Goal: Task Accomplishment & Management: Manage account settings

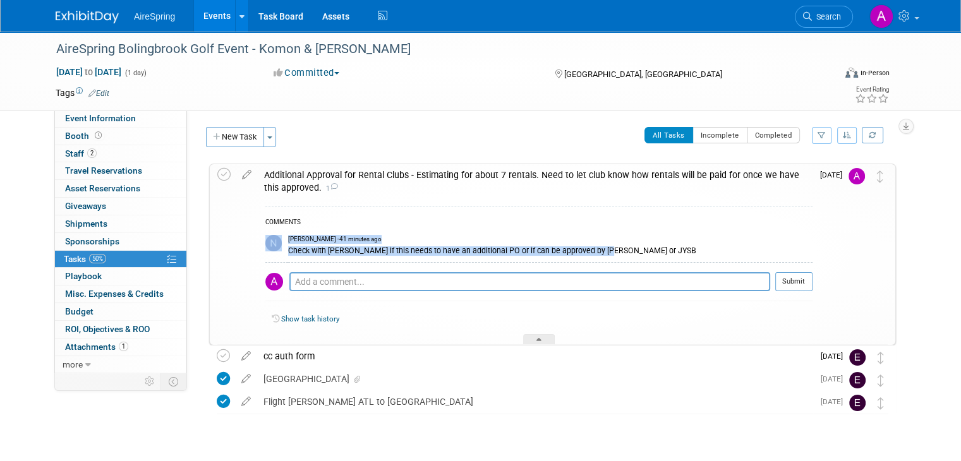
drag, startPoint x: 270, startPoint y: 258, endPoint x: 583, endPoint y: 258, distance: 312.1
click at [583, 258] on tr "Natalie Pyron - 41 minutes ago Check with Lisa if this needs to have an additio…" at bounding box center [538, 246] width 547 height 32
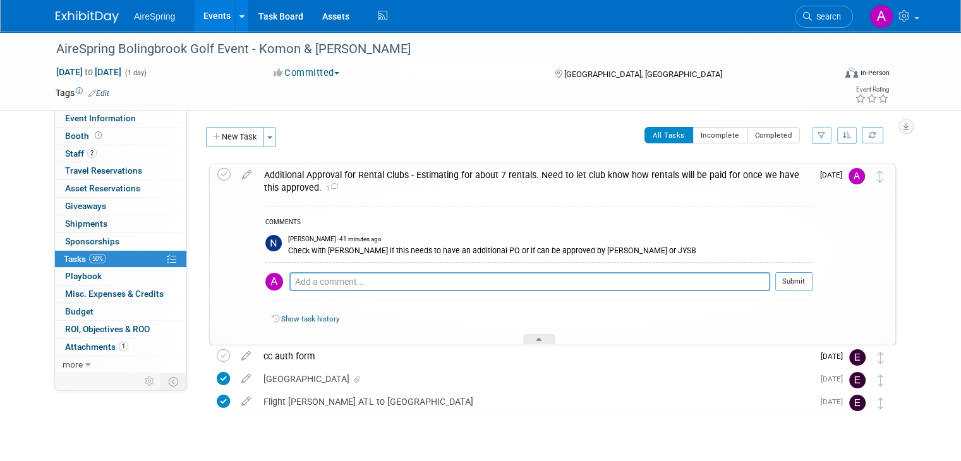
click at [634, 246] on div "Check with Lisa if this needs to have an additional PO or if can be approved by…" at bounding box center [550, 250] width 524 height 12
click at [95, 427] on div "Event Information Event Info Booth Booth 2 Staff 2 Staff 0 Travel Reservations …" at bounding box center [480, 249] width 869 height 434
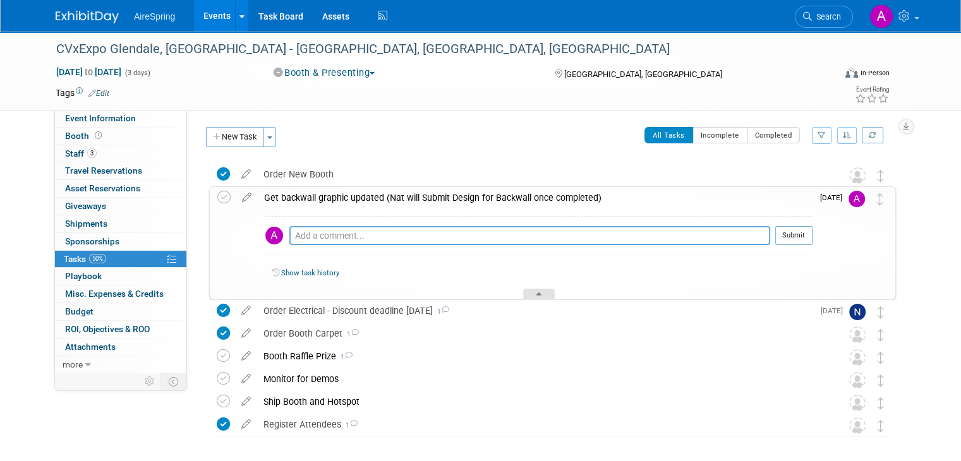
click at [538, 295] on icon at bounding box center [538, 297] width 5 height 8
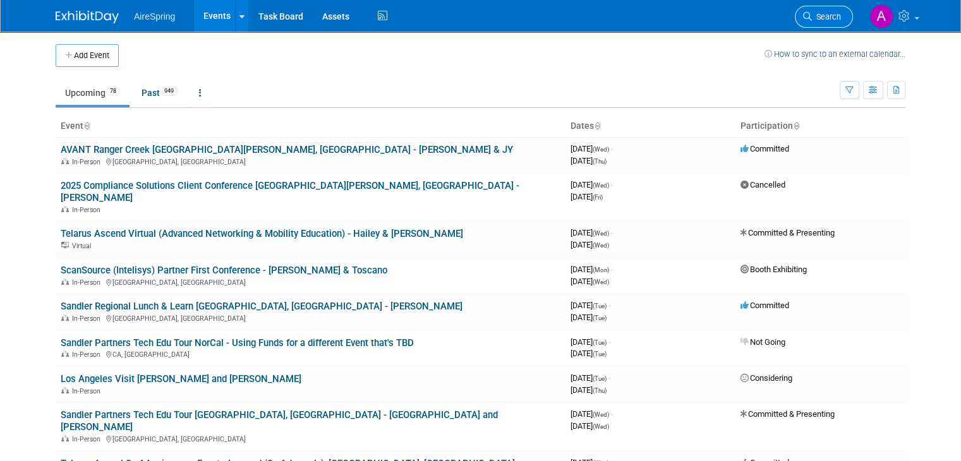
click at [827, 21] on span "Search" at bounding box center [826, 16] width 29 height 9
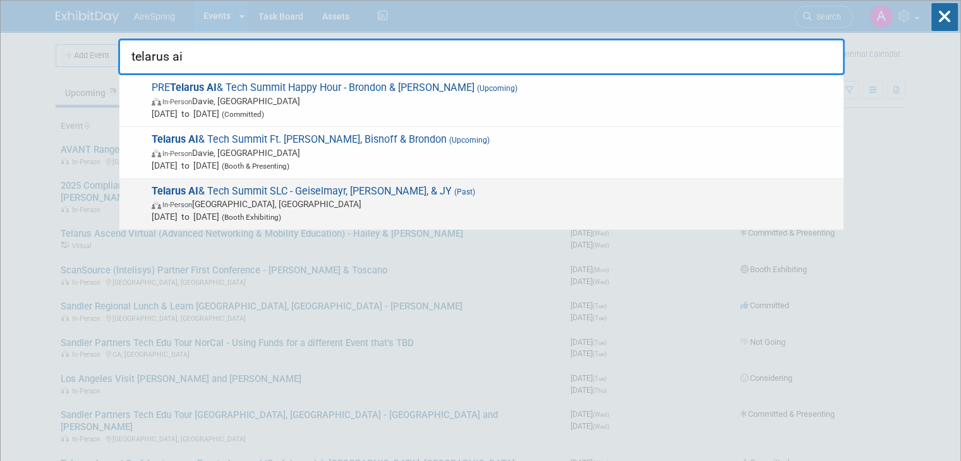
type input "telarus ai"
click at [368, 187] on span "Telarus AI & Tech Summit SLC - Geiselmayr, Fox, & JY (Past) In-Person Salt Lake…" at bounding box center [492, 204] width 689 height 39
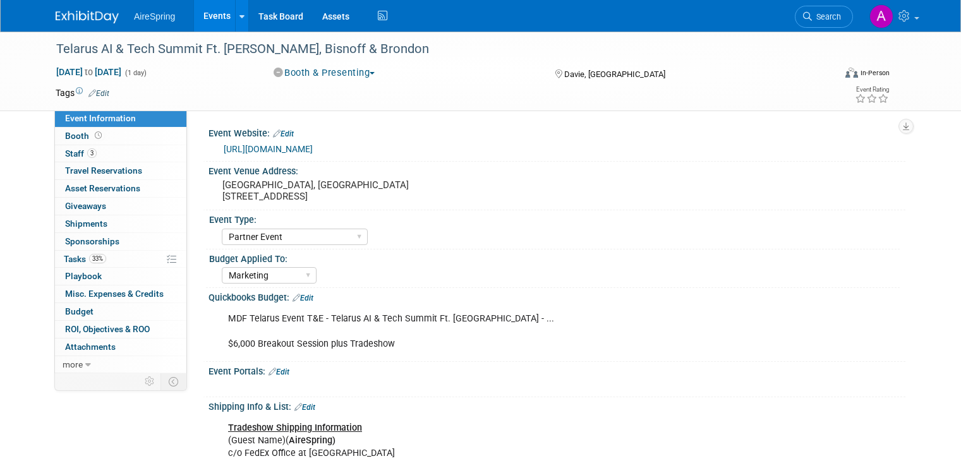
select select "Partner Event"
select select "Marketing"
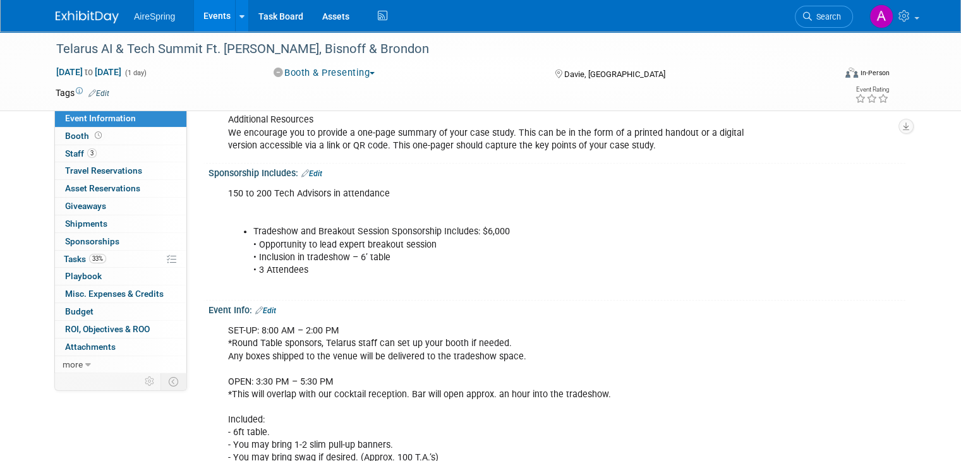
scroll to position [885, 0]
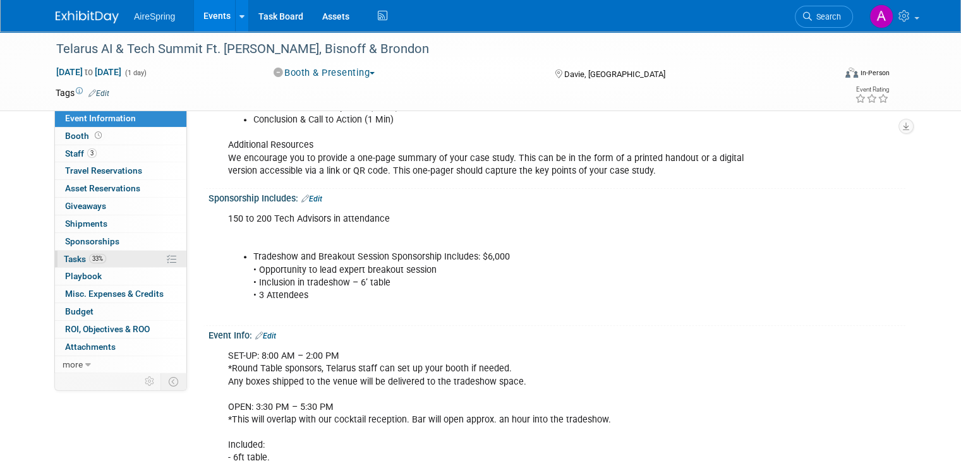
click at [107, 251] on link "33% Tasks 33%" at bounding box center [120, 259] width 131 height 17
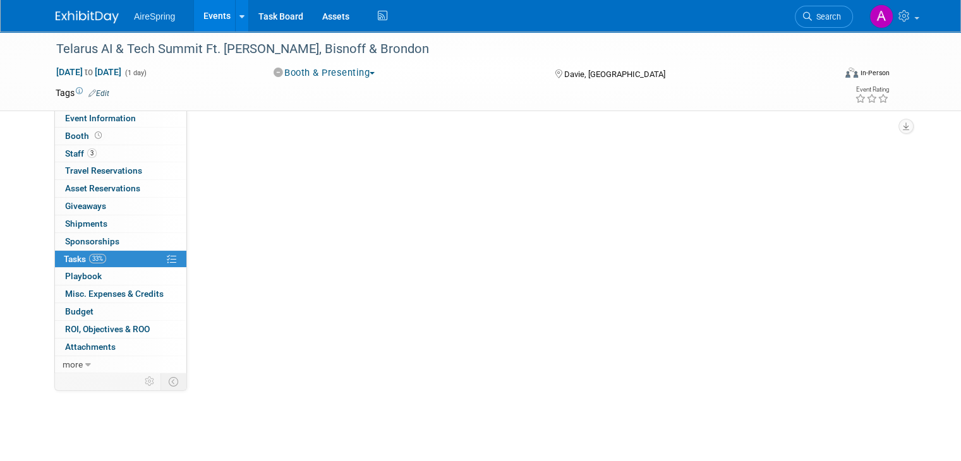
scroll to position [0, 0]
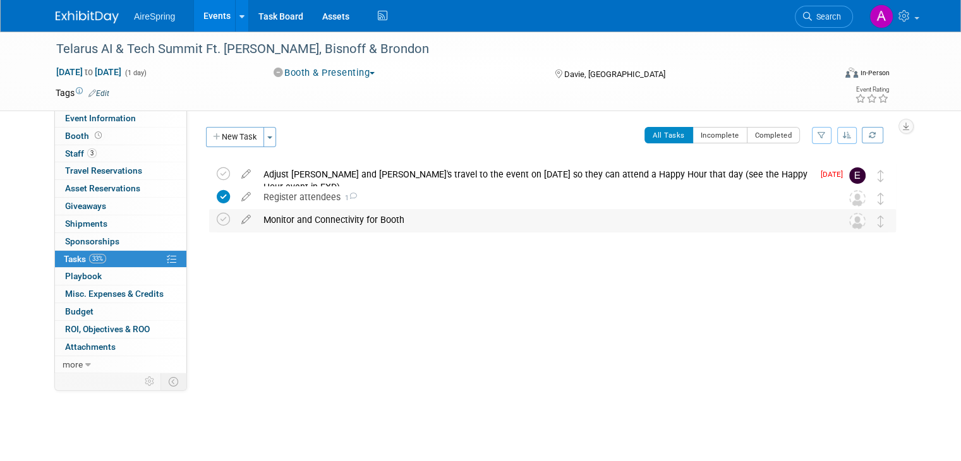
click at [337, 217] on div "Monitor and Connectivity for Booth" at bounding box center [540, 219] width 567 height 21
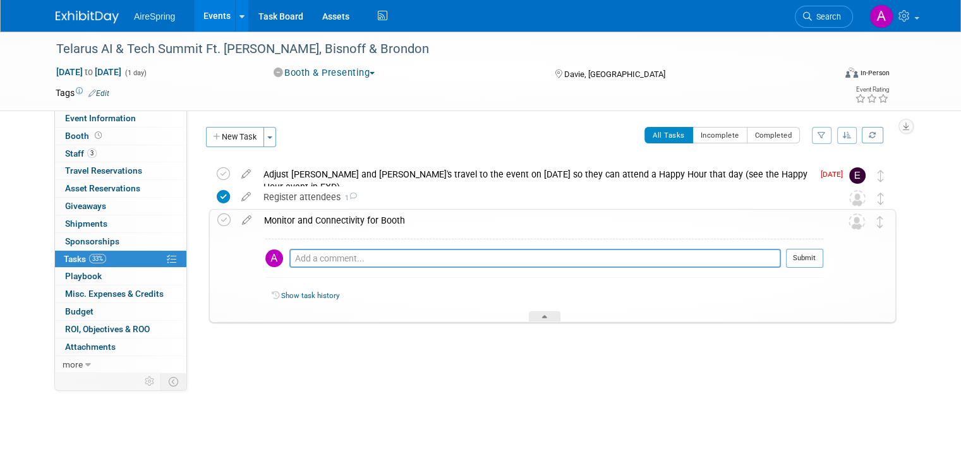
click at [406, 215] on div "Monitor and Connectivity for Booth" at bounding box center [540, 220] width 565 height 21
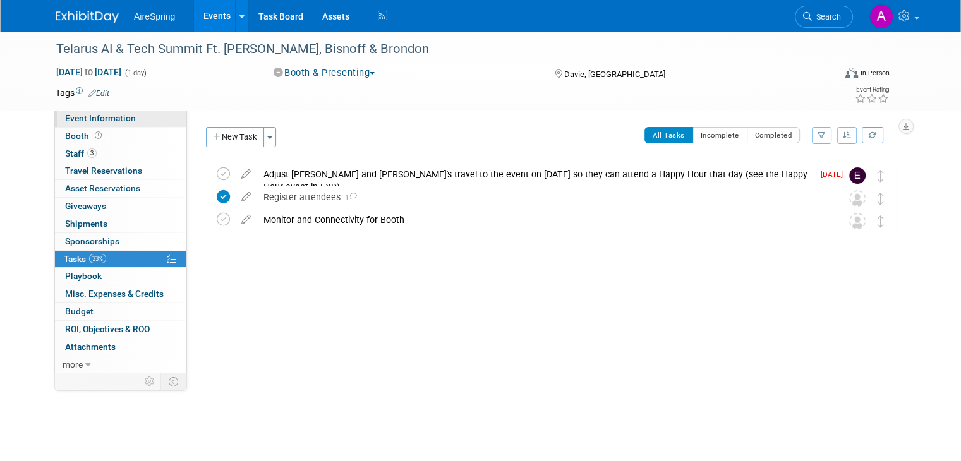
click at [131, 122] on link "Event Information" at bounding box center [120, 118] width 131 height 17
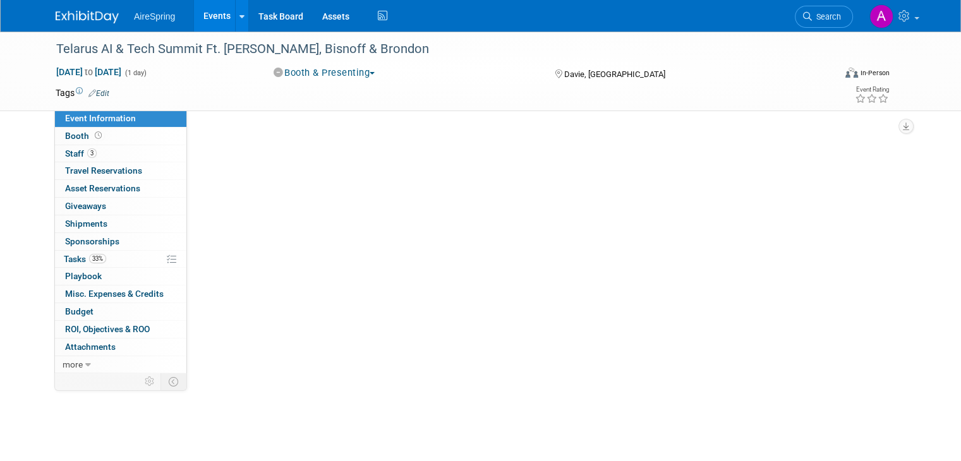
select select "Partner Event"
select select "Marketing"
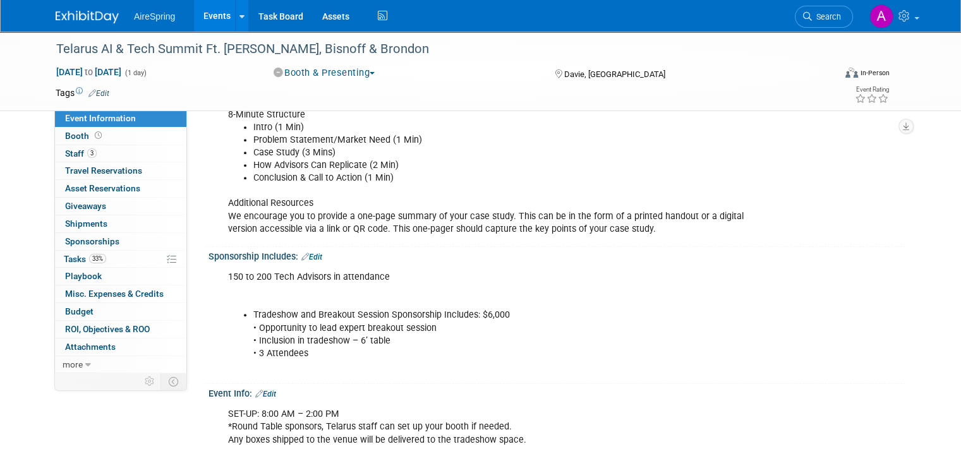
scroll to position [799, 0]
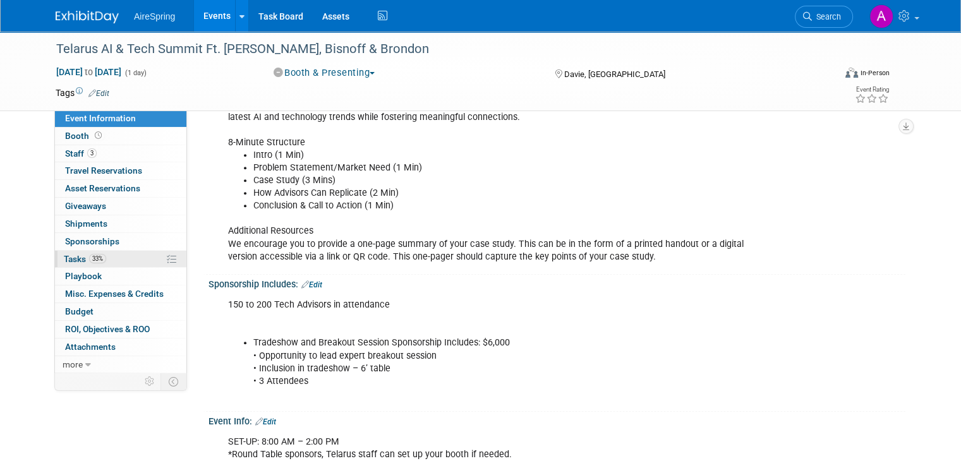
click at [100, 261] on link "33% Tasks 33%" at bounding box center [120, 259] width 131 height 17
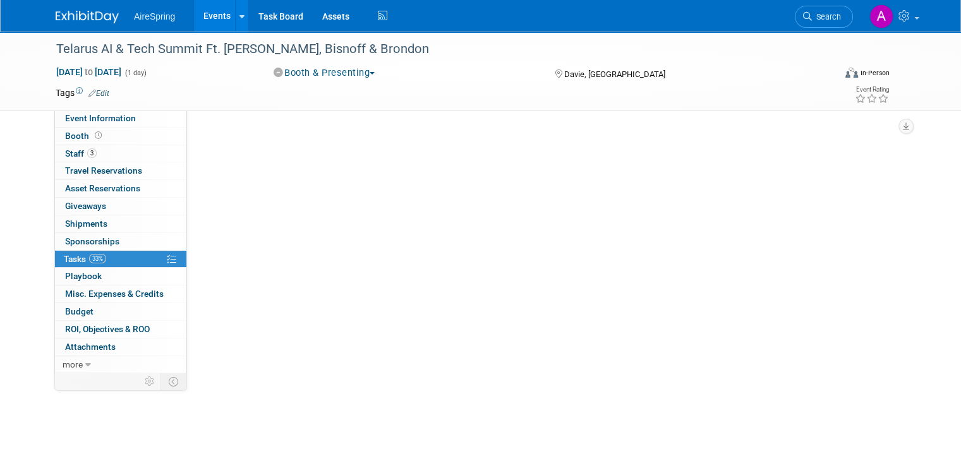
scroll to position [0, 0]
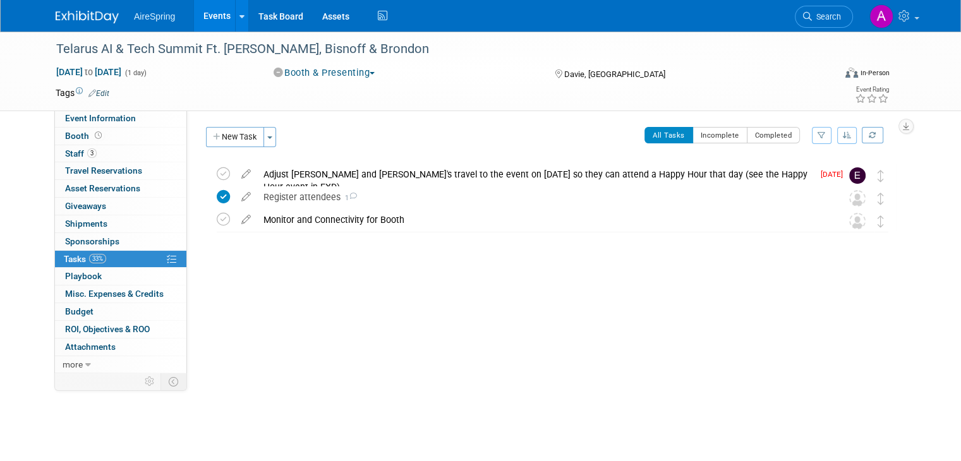
click at [243, 147] on div "New Task Toggle Dropdown Create a new task for this event Copy tasks from anoth…" at bounding box center [243, 142] width 80 height 30
click at [239, 143] on button "New Task" at bounding box center [235, 137] width 58 height 20
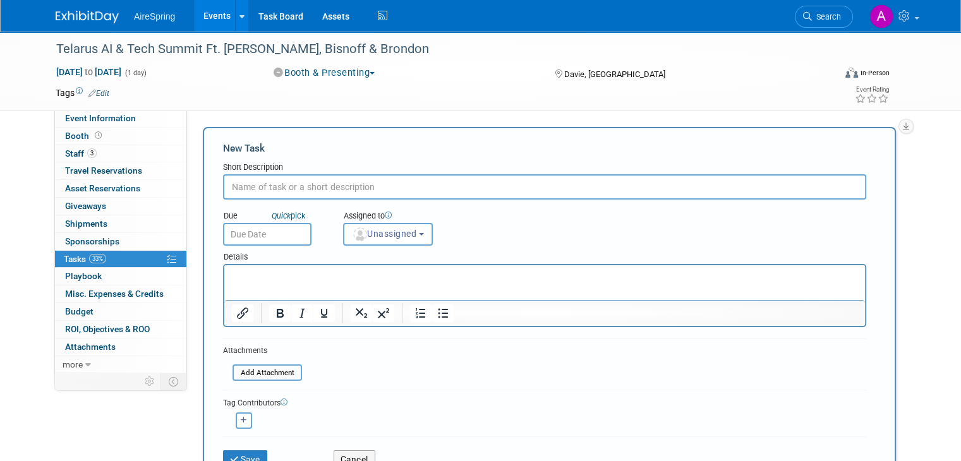
click at [323, 190] on input "text" at bounding box center [544, 186] width 643 height 25
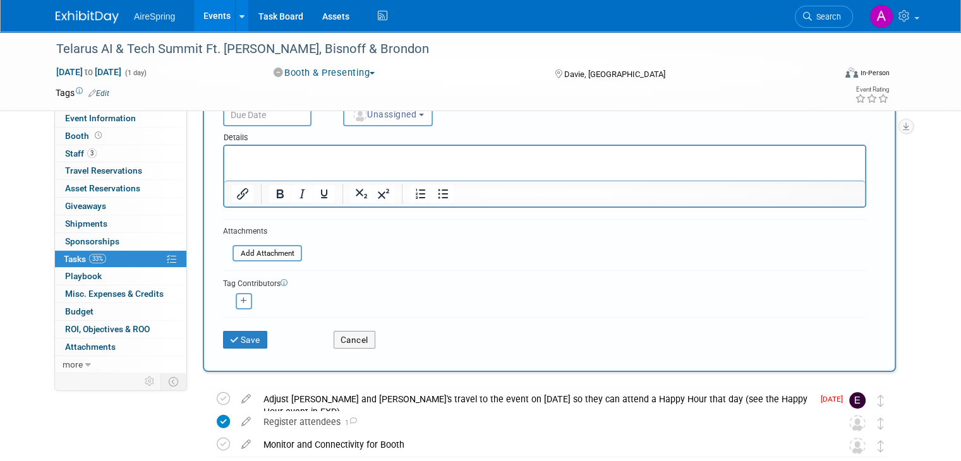
scroll to position [126, 0]
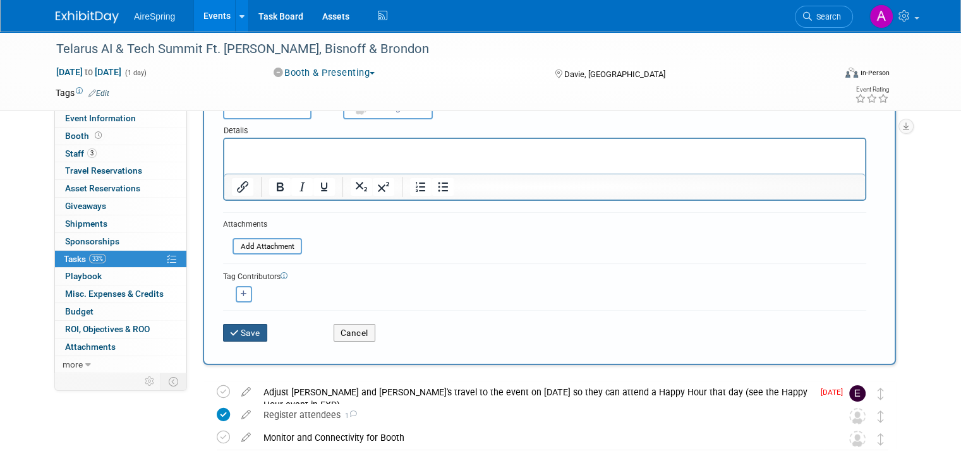
type input "One page summary of case study"
click at [234, 325] on button "Save" at bounding box center [245, 333] width 44 height 18
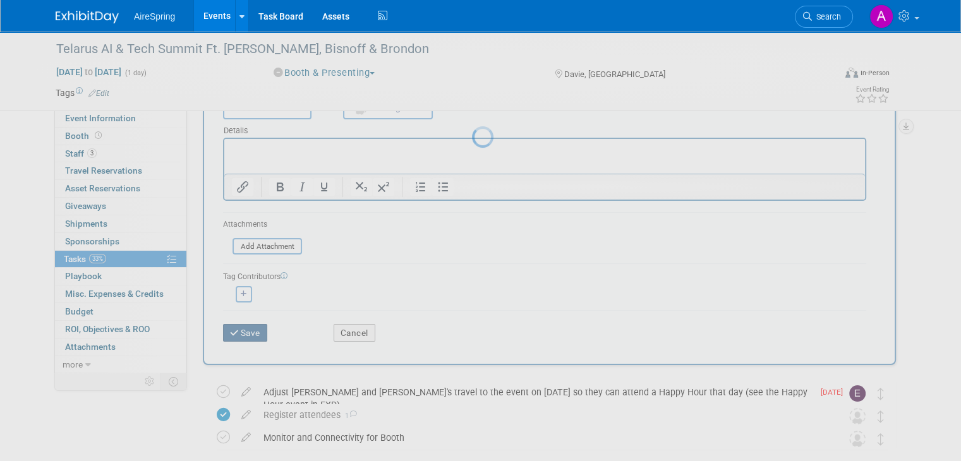
scroll to position [0, 0]
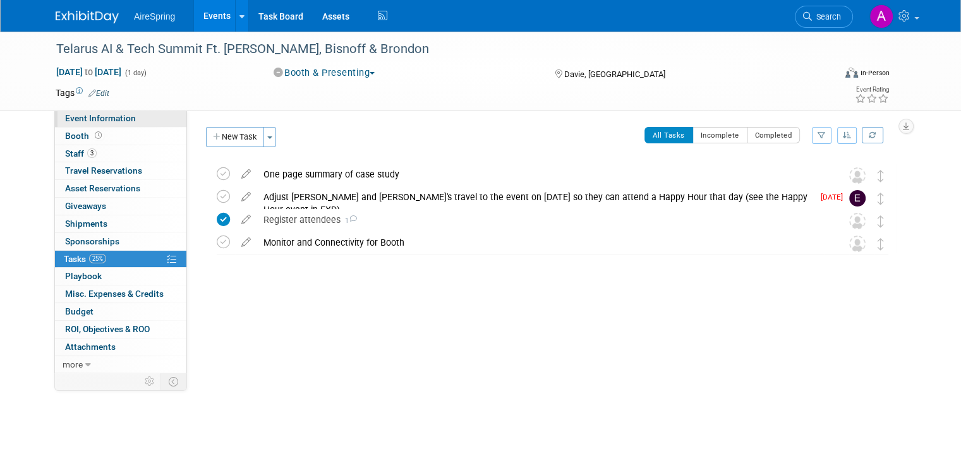
click at [111, 111] on link "Event Information" at bounding box center [120, 118] width 131 height 17
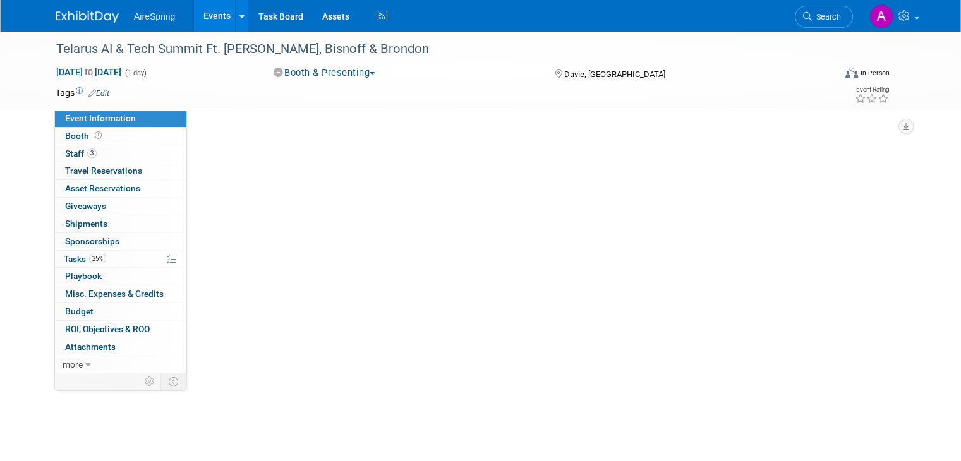
select select "Partner Event"
select select "Marketing"
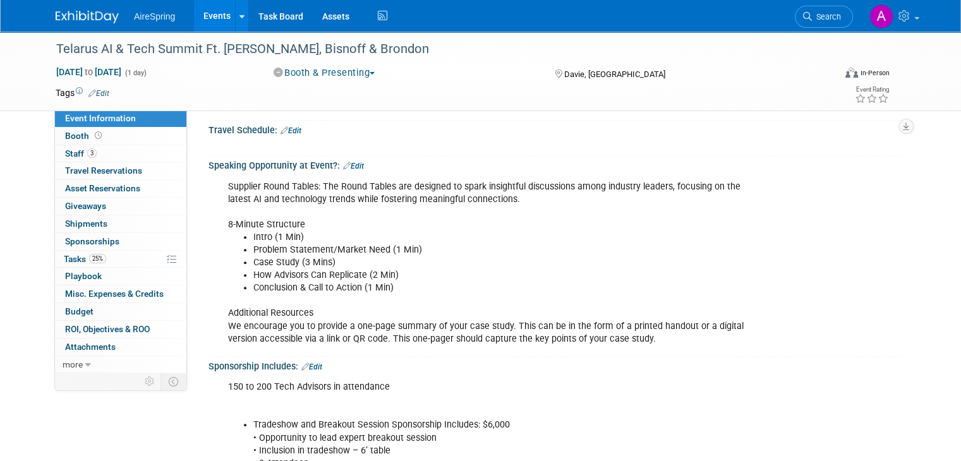
scroll to position [695, 0]
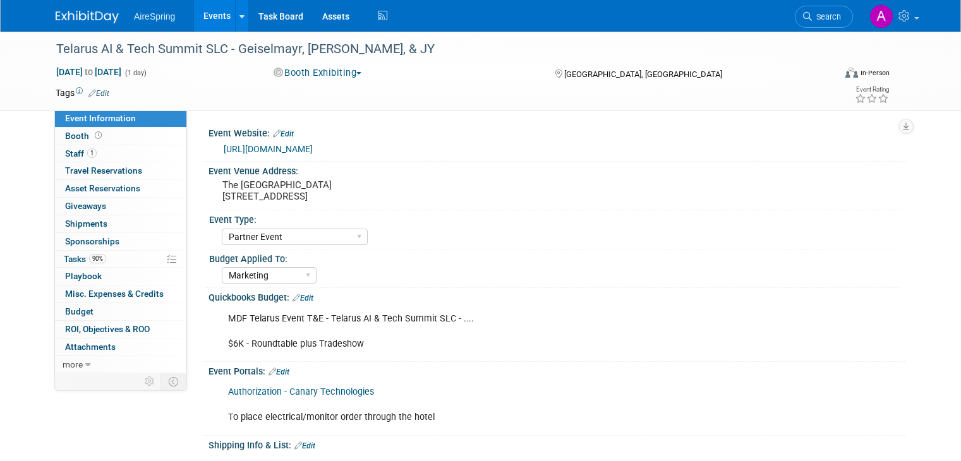
select select "Partner Event"
select select "Marketing"
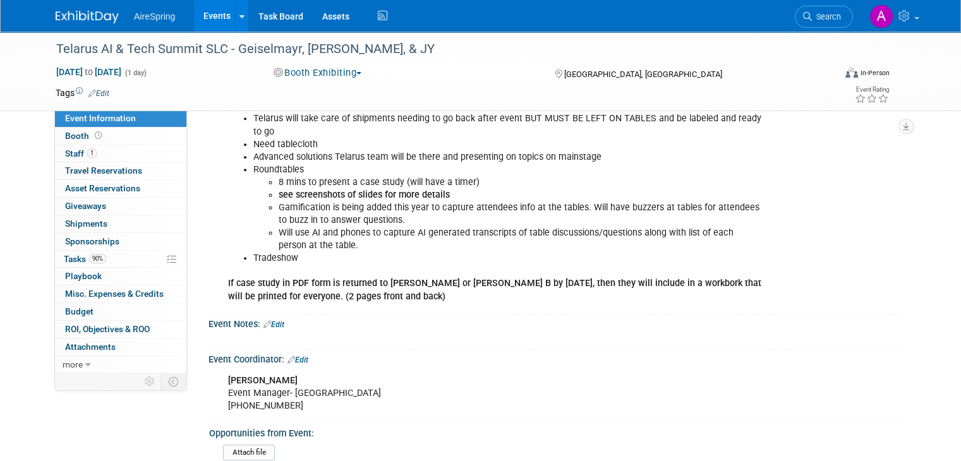
scroll to position [1327, 0]
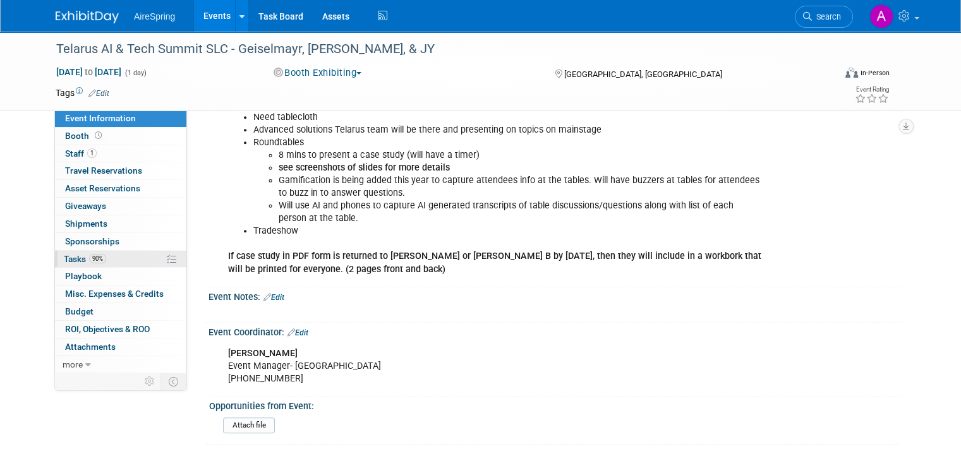
click at [90, 262] on span "90%" at bounding box center [97, 258] width 17 height 9
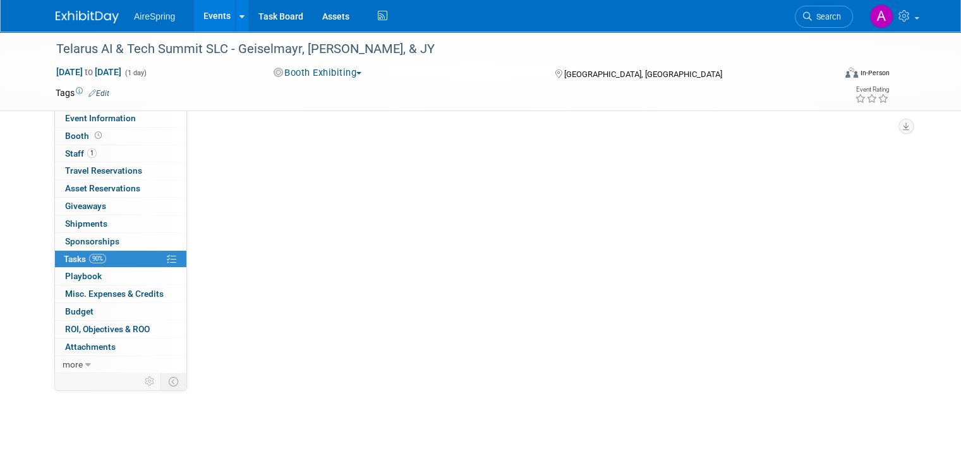
scroll to position [0, 0]
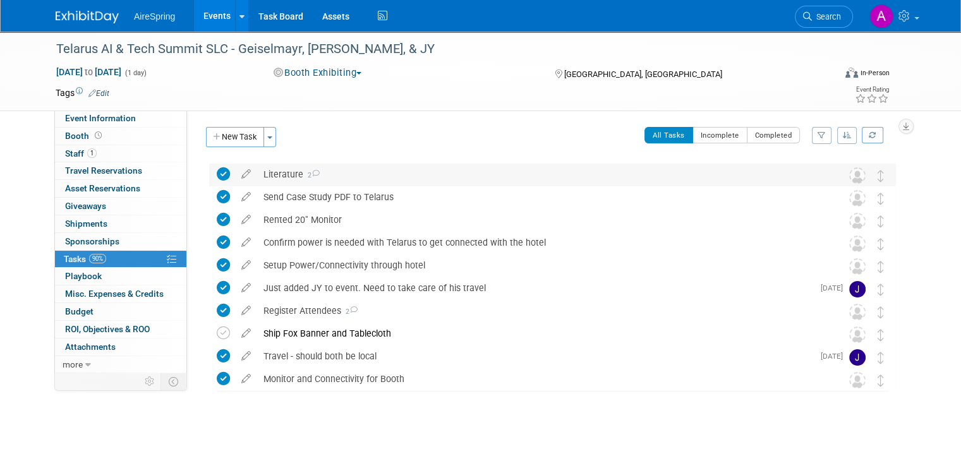
click at [342, 178] on div "Literature 2" at bounding box center [540, 174] width 567 height 21
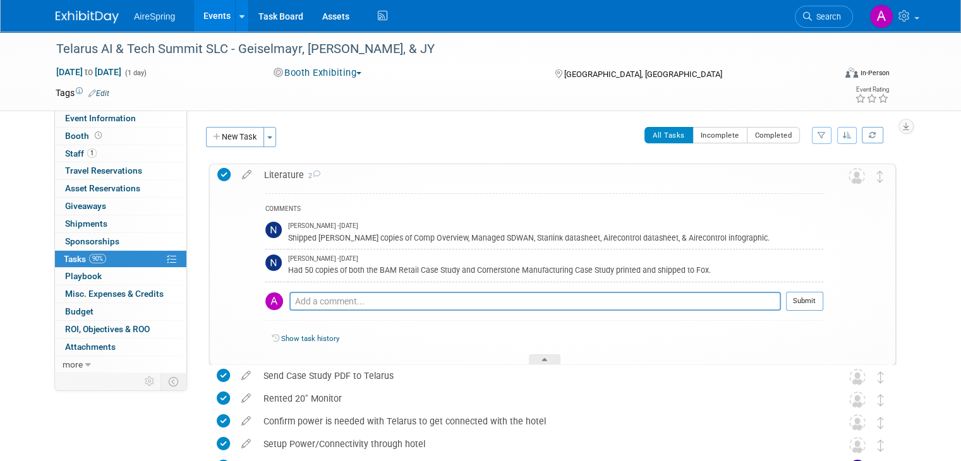
click at [346, 171] on div "Literature 2" at bounding box center [540, 174] width 565 height 21
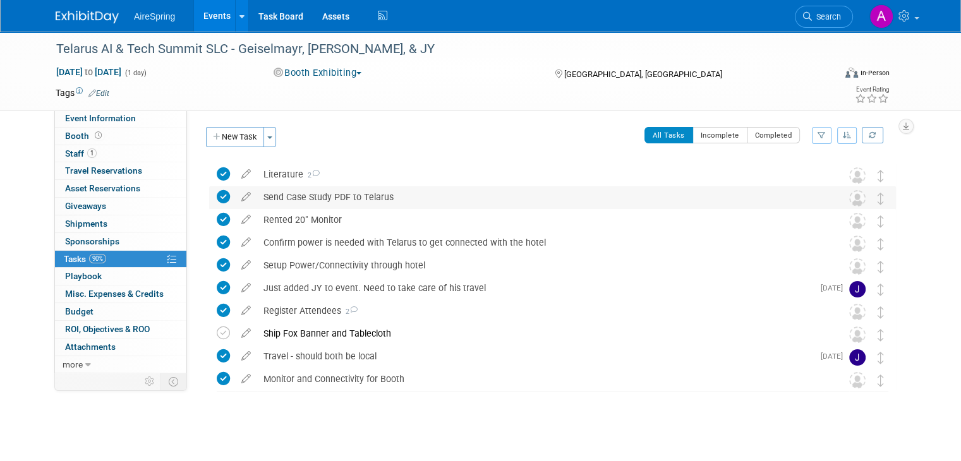
click at [356, 198] on div "Send Case Study PDF to Telarus" at bounding box center [540, 196] width 567 height 21
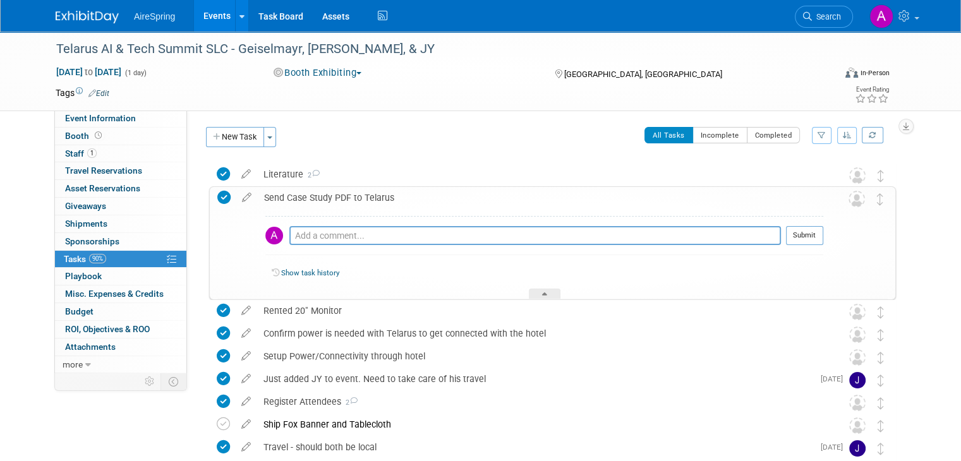
click at [378, 196] on div "Send Case Study PDF to Telarus" at bounding box center [540, 197] width 565 height 21
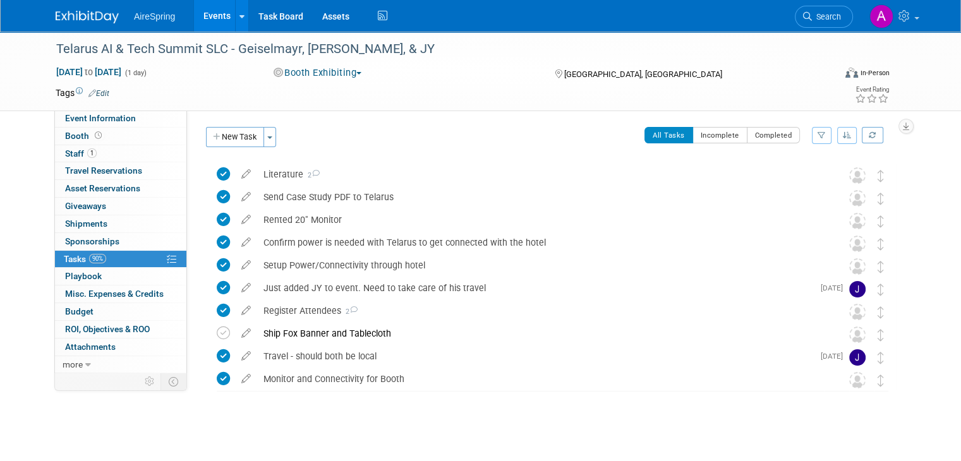
drag, startPoint x: 200, startPoint y: 15, endPoint x: 205, endPoint y: 3, distance: 12.8
click at [200, 15] on link "Events" at bounding box center [217, 16] width 46 height 32
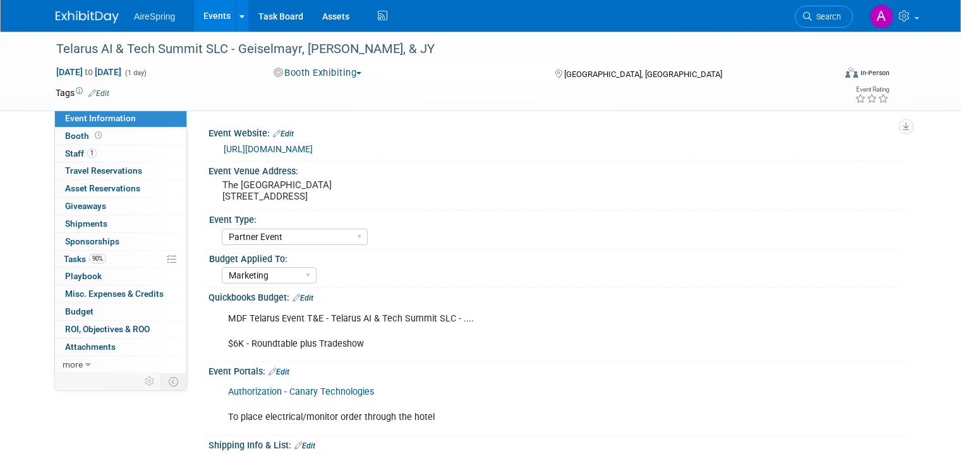
select select "Partner Event"
select select "Marketing"
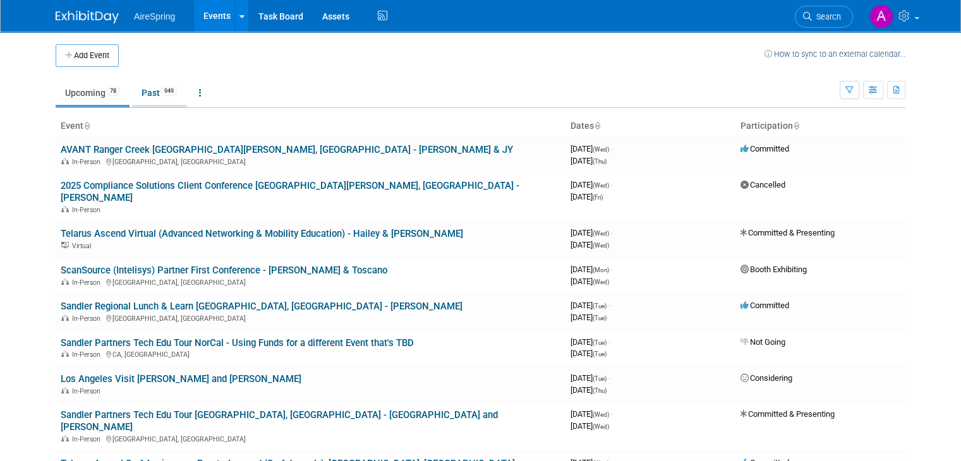
click at [148, 87] on link "Past 949" at bounding box center [159, 93] width 55 height 24
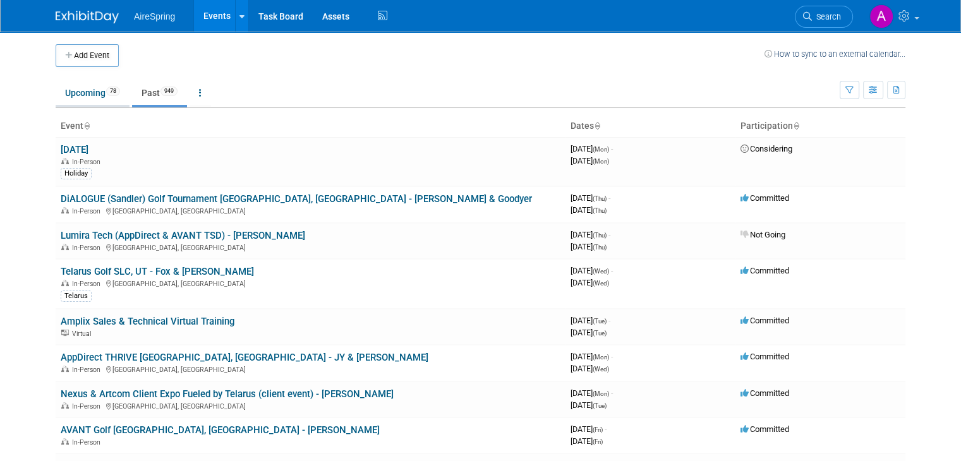
click at [100, 98] on link "Upcoming 78" at bounding box center [93, 93] width 74 height 24
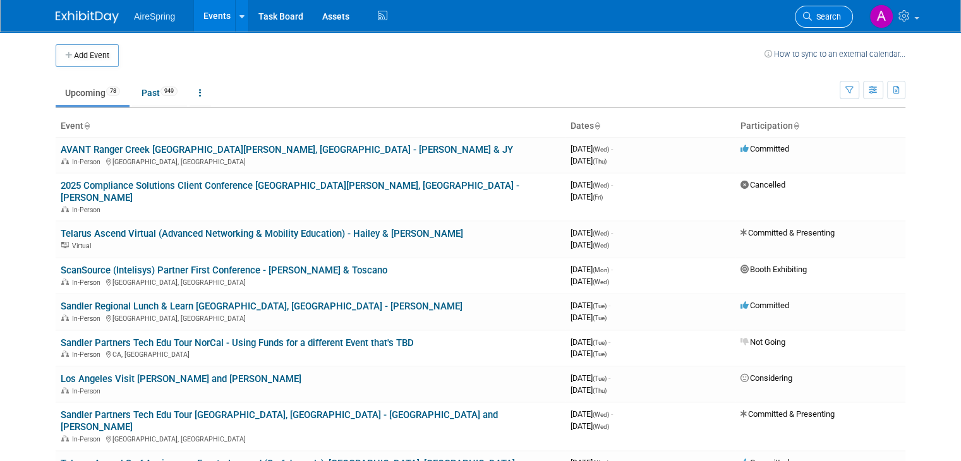
click at [841, 13] on span "Search" at bounding box center [826, 16] width 29 height 9
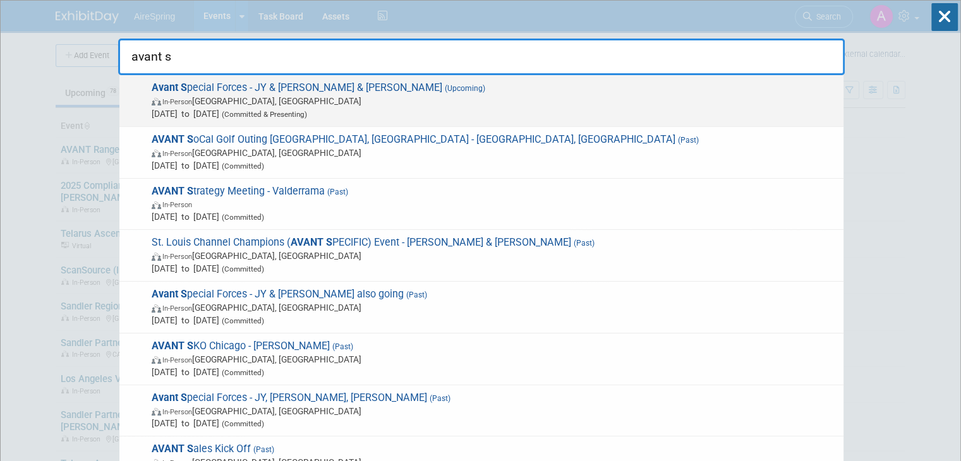
type input "avant s"
click at [357, 99] on span "In-Person Dallas, TX" at bounding box center [495, 101] width 686 height 13
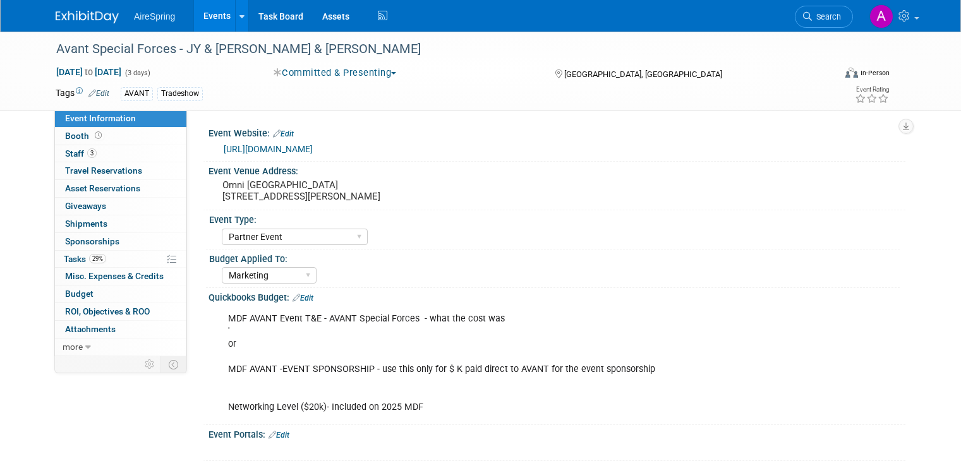
select select "Partner Event"
select select "Marketing"
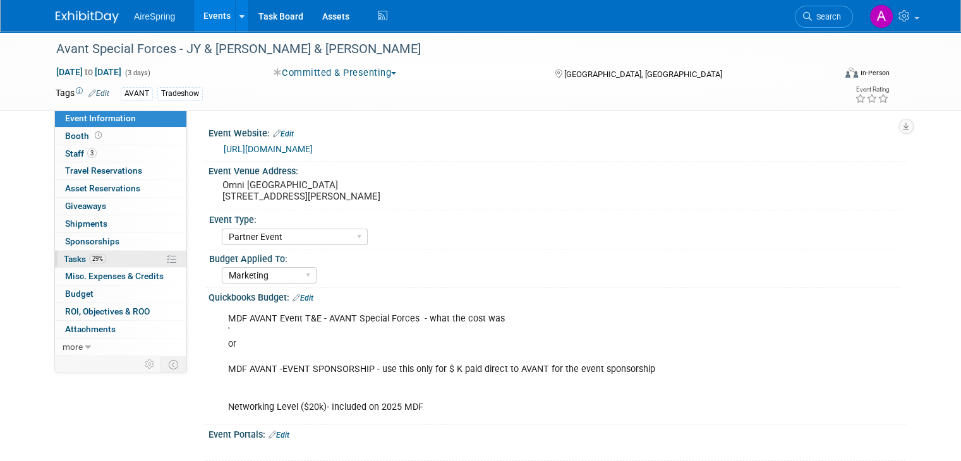
click at [89, 258] on span "29%" at bounding box center [97, 258] width 17 height 9
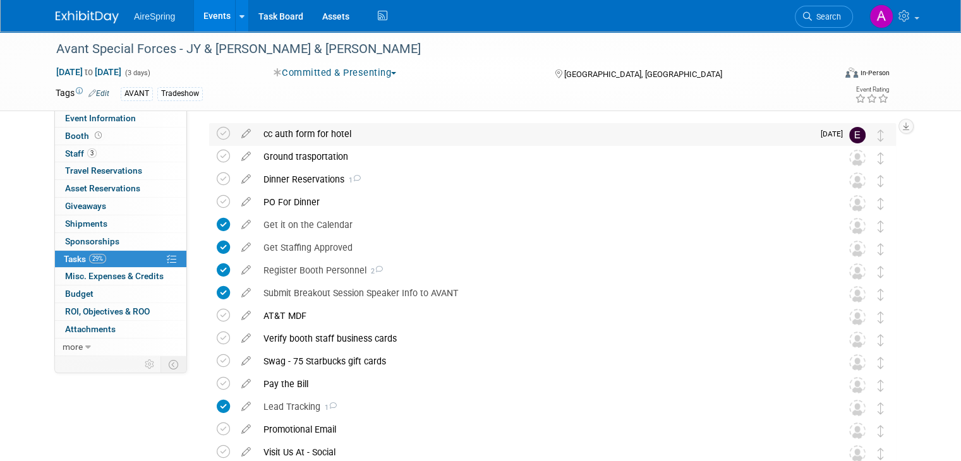
scroll to position [63, 0]
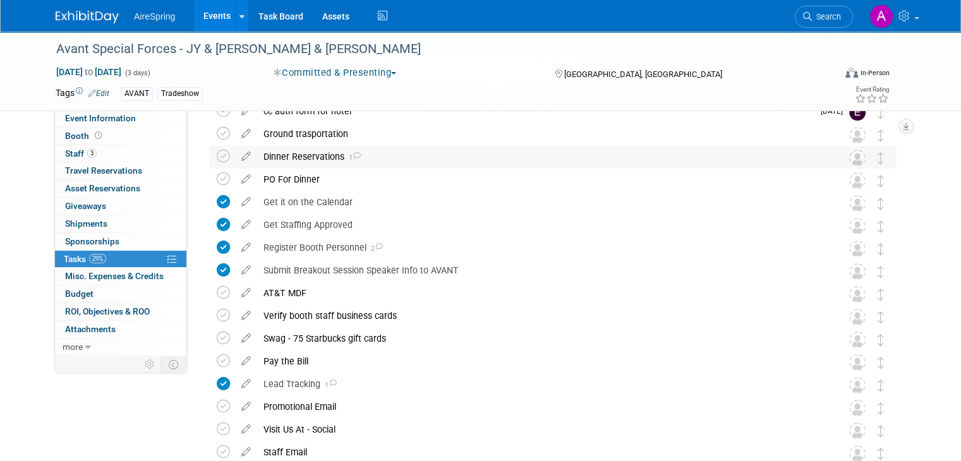
click at [396, 153] on div "Dinner Reservations 1" at bounding box center [540, 156] width 567 height 21
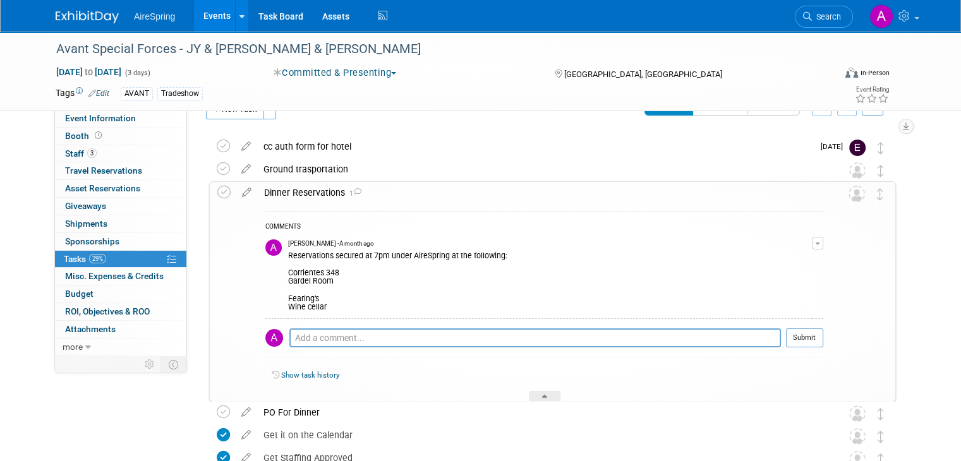
scroll to position [0, 0]
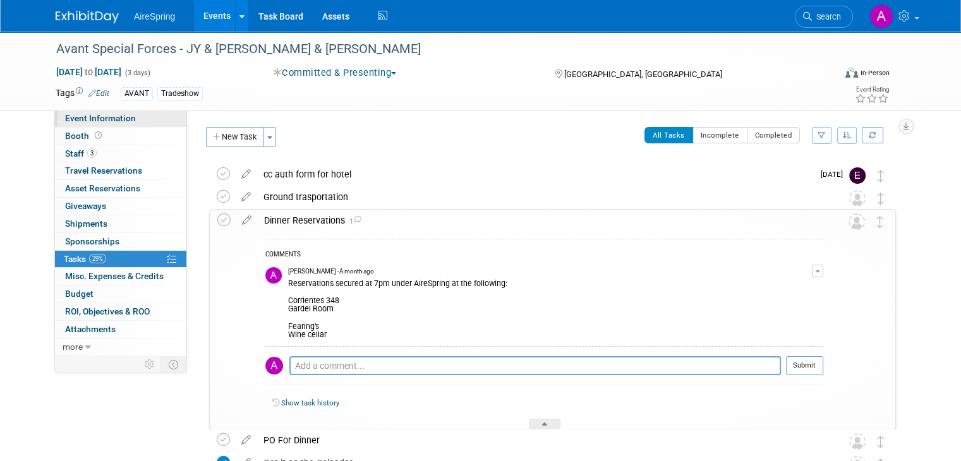
click at [101, 123] on span "Event Information" at bounding box center [100, 118] width 71 height 10
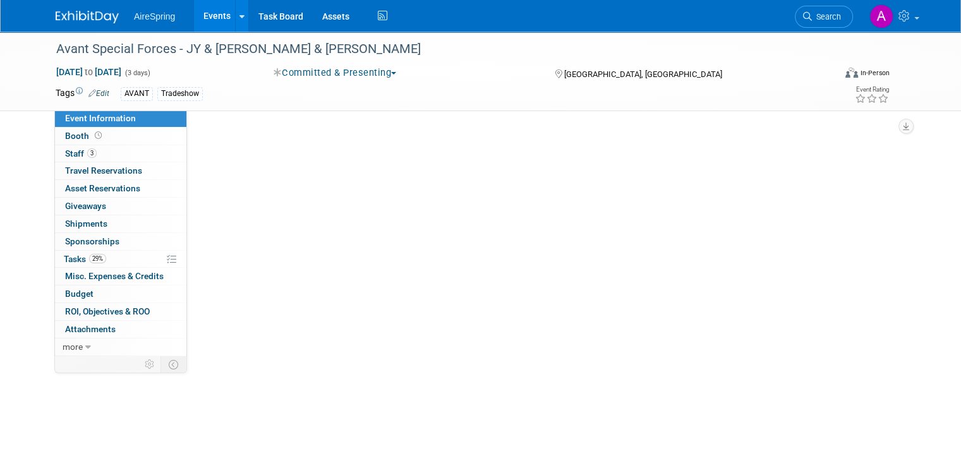
select select "Partner Event"
select select "Marketing"
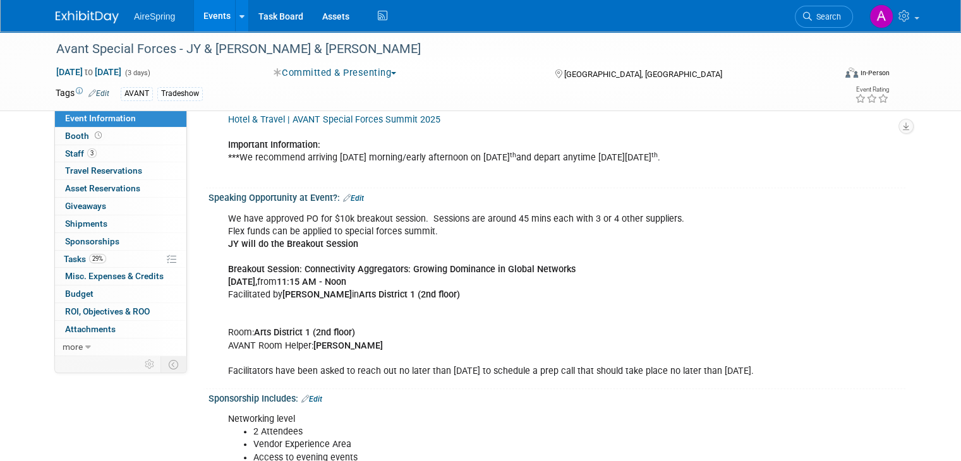
scroll to position [885, 0]
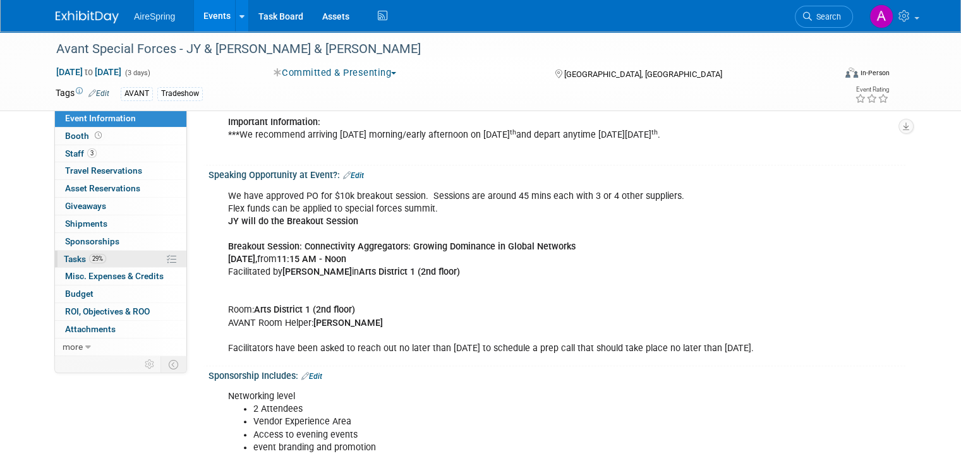
click at [89, 260] on span "29%" at bounding box center [97, 258] width 17 height 9
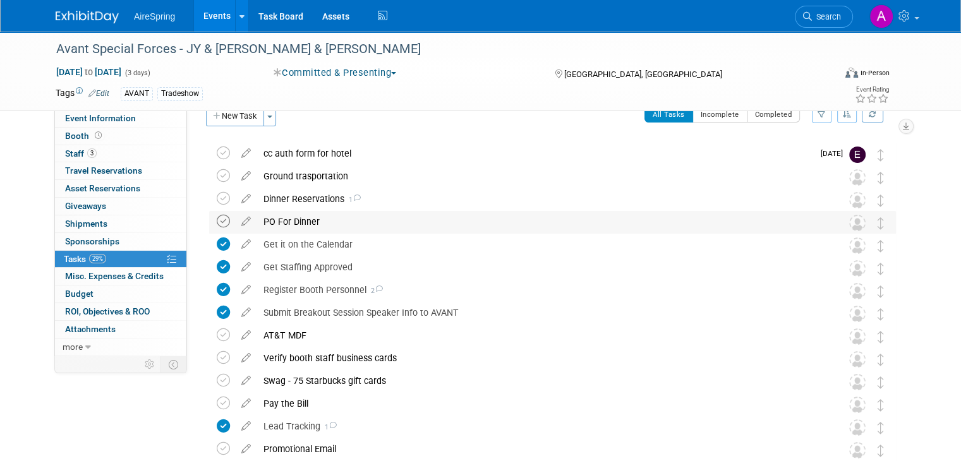
scroll to position [0, 0]
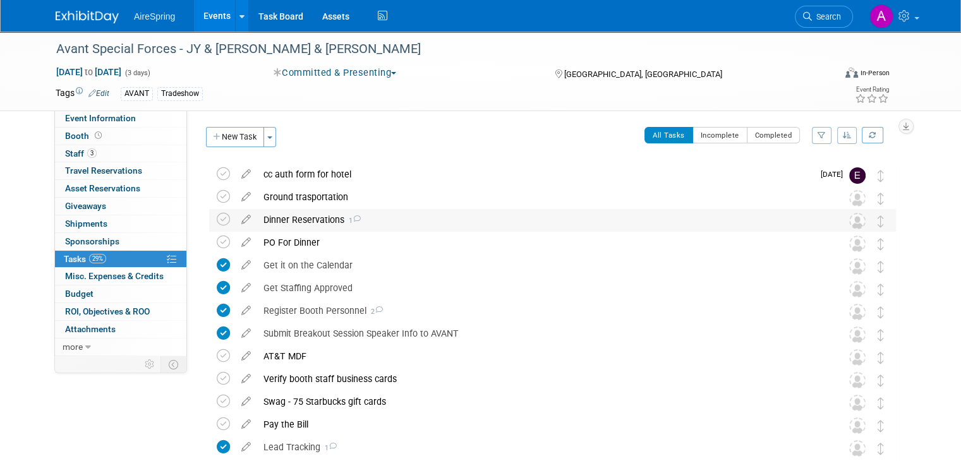
click at [295, 224] on div "Dinner Reservations 1" at bounding box center [540, 219] width 567 height 21
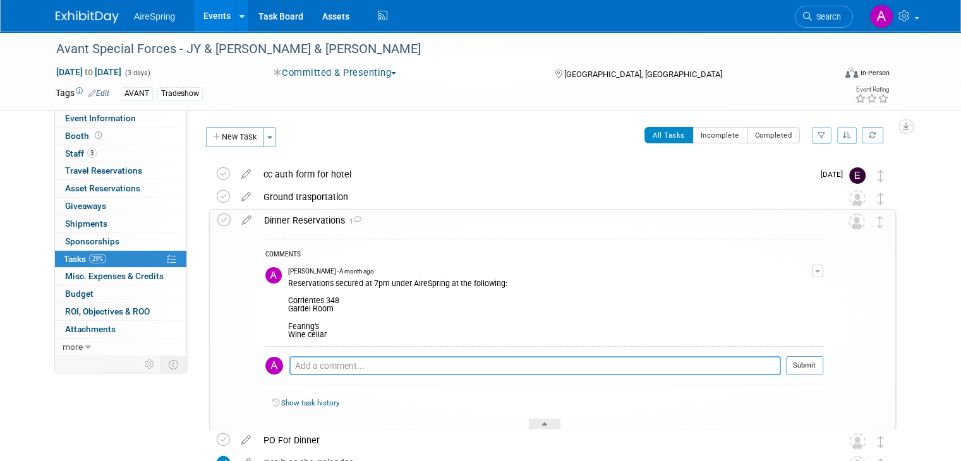
click at [362, 365] on textarea at bounding box center [535, 365] width 492 height 19
type textarea "Cancelled reservations."
click at [849, 366] on td at bounding box center [835, 319] width 25 height 219
click at [819, 366] on button "Submit" at bounding box center [804, 365] width 37 height 19
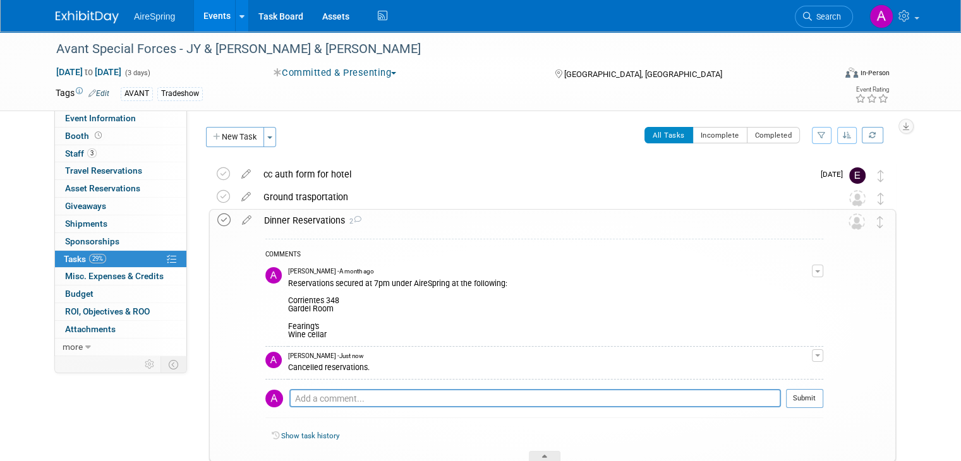
click at [217, 221] on icon at bounding box center [223, 220] width 13 height 13
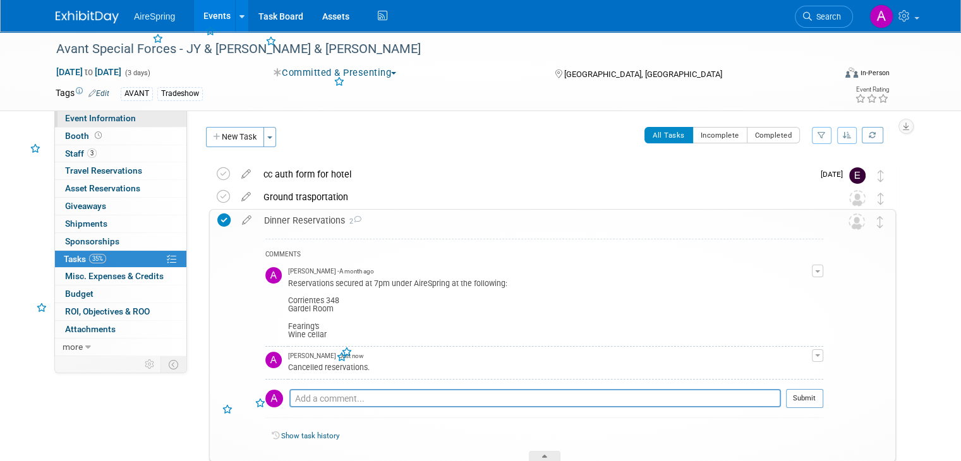
click at [78, 114] on span "Event Information" at bounding box center [100, 118] width 71 height 10
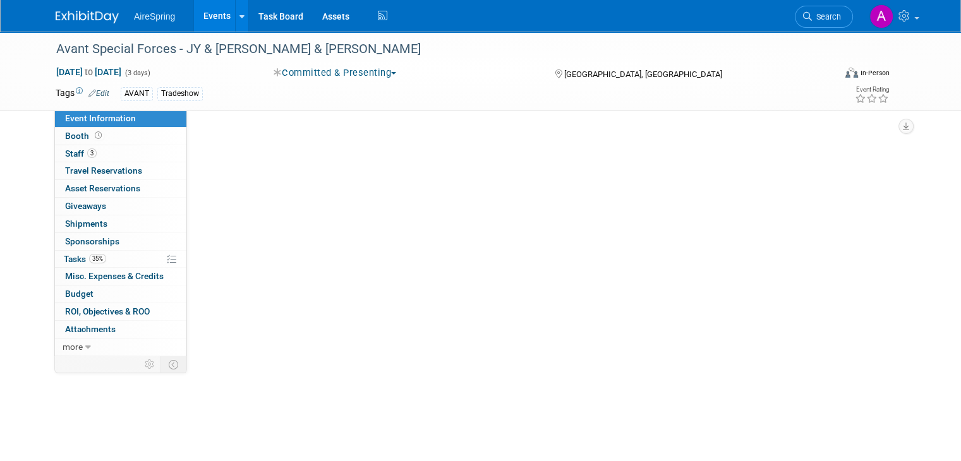
select select "Partner Event"
select select "Marketing"
